Goal: Navigation & Orientation: Find specific page/section

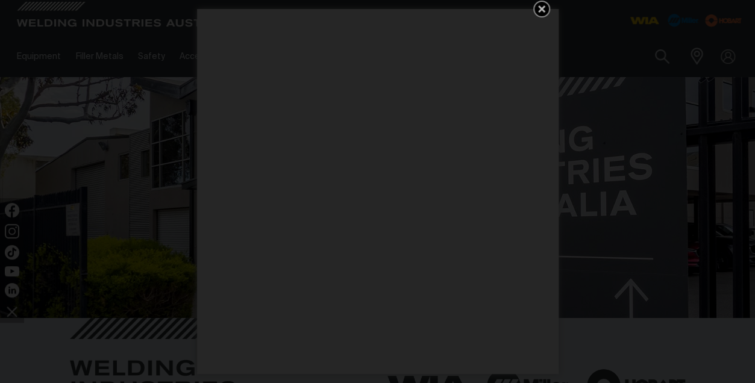
click at [541, 8] on icon "Get 5 WIA Welding Guides Free!" at bounding box center [541, 8] width 7 height 7
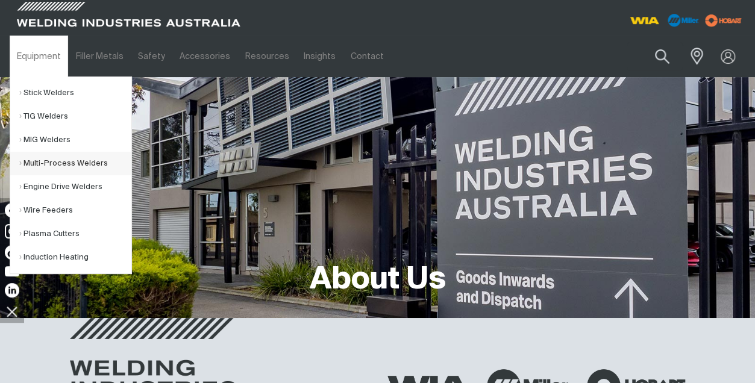
click at [55, 159] on link "Multi-Process Welders" at bounding box center [75, 164] width 112 height 24
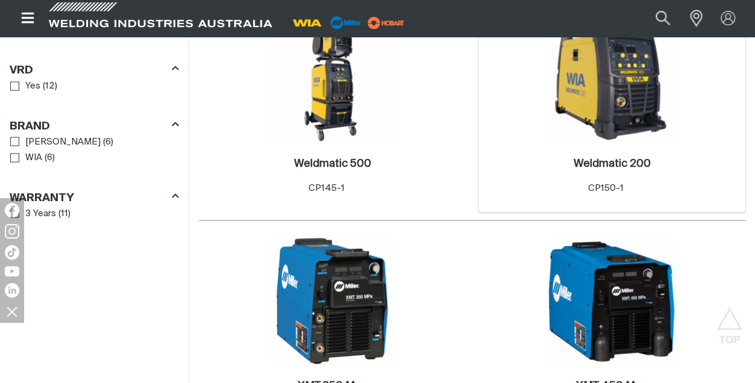
scroll to position [1266, 0]
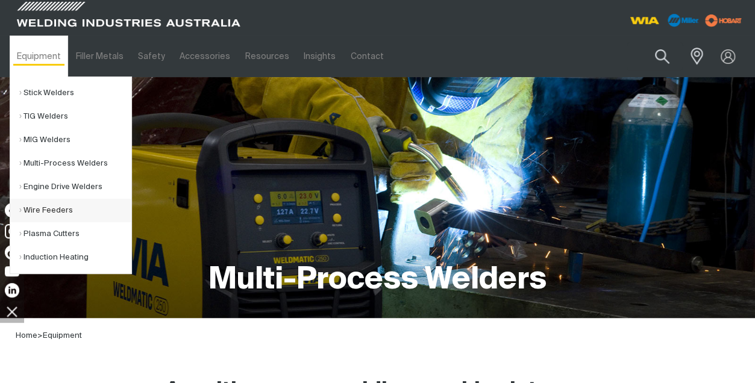
click at [45, 207] on link "Wire Feeders" at bounding box center [75, 211] width 112 height 24
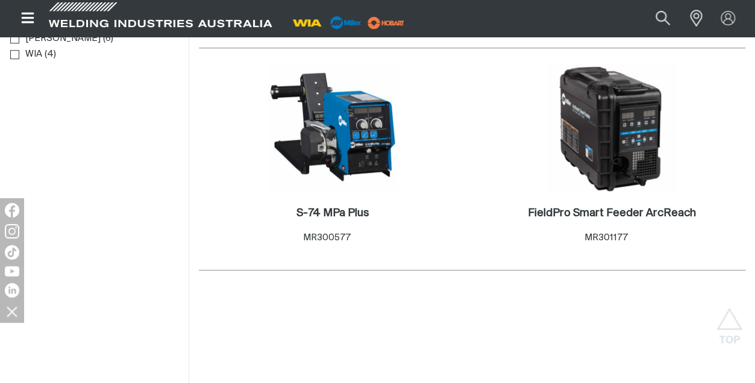
scroll to position [663, 0]
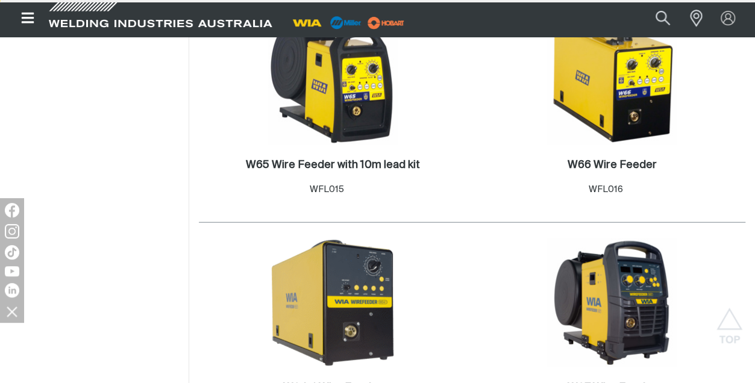
scroll to position [1326, 0]
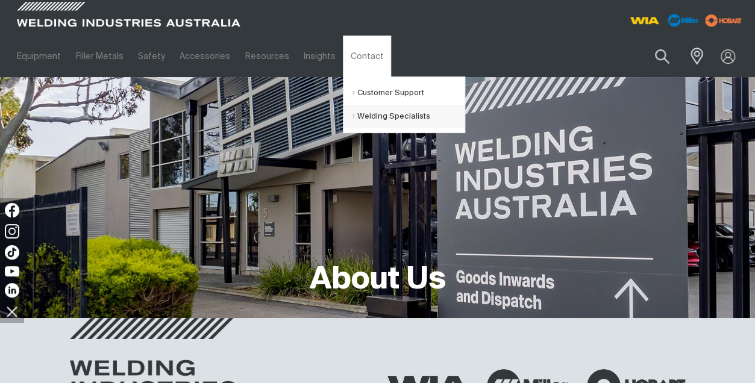
click at [363, 112] on link "Welding Specialists" at bounding box center [409, 117] width 112 height 24
